Goal: Find specific page/section: Find specific page/section

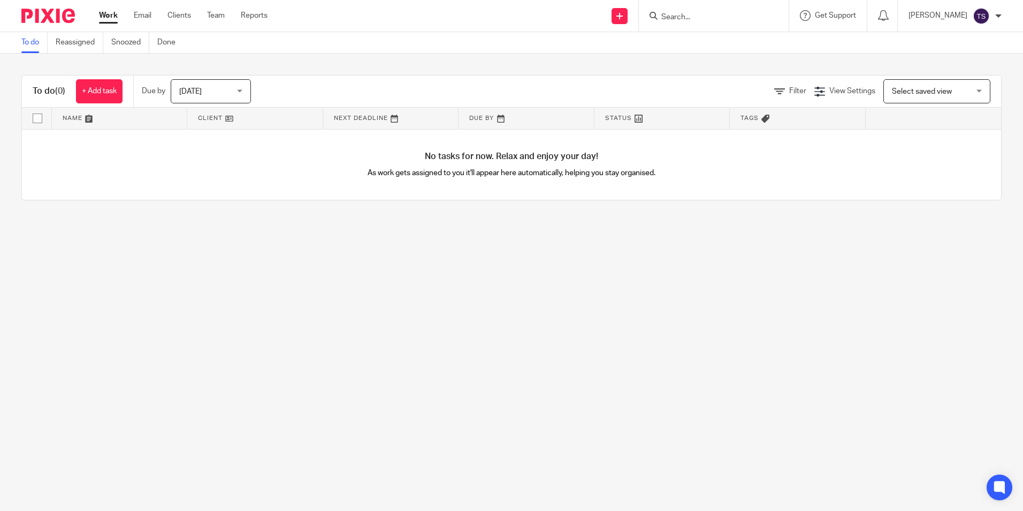
click at [756, 16] on input "Search" at bounding box center [708, 18] width 96 height 10
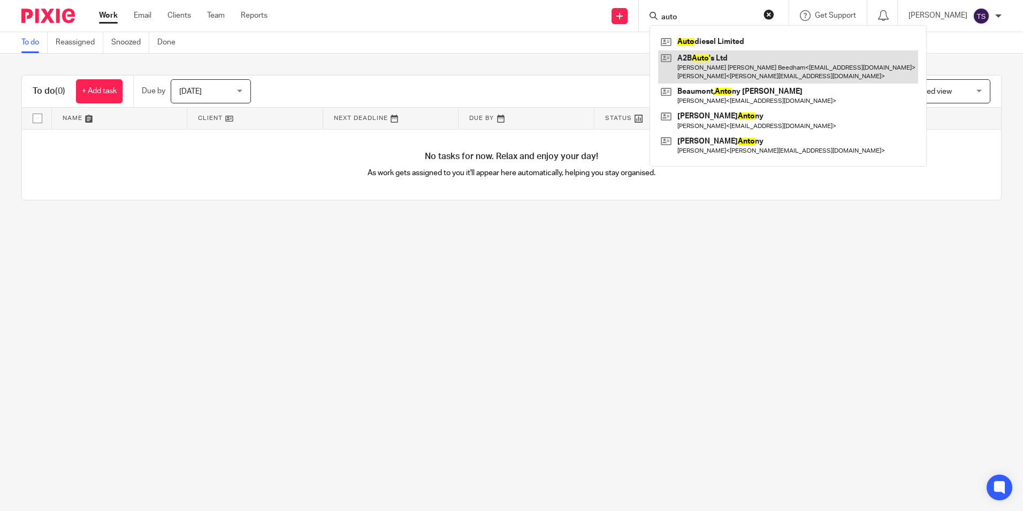
type input "auto"
click at [764, 70] on link at bounding box center [788, 66] width 260 height 33
